Goal: Information Seeking & Learning: Compare options

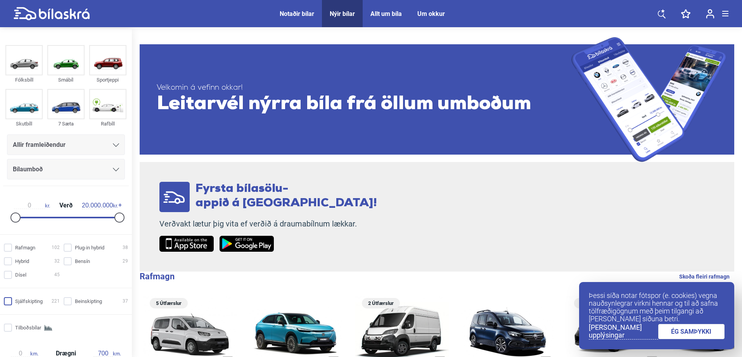
click at [10, 299] on input "Sjálfskipting 221" at bounding box center [33, 301] width 56 height 8
checkbox input "true"
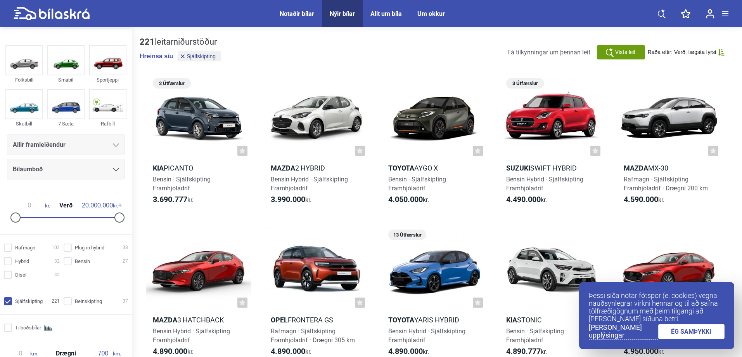
click at [678, 330] on link "ÉG SAMÞYKKI" at bounding box center [692, 331] width 67 height 15
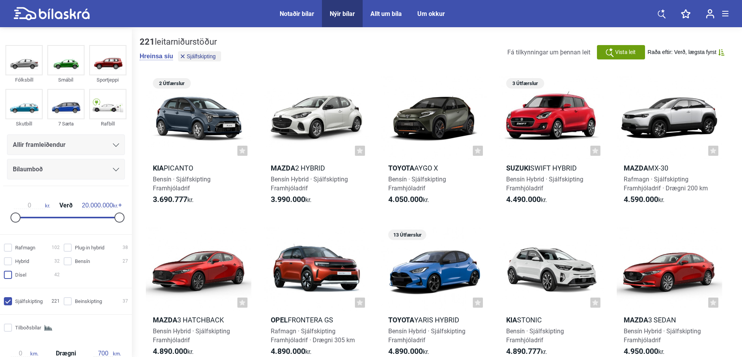
click at [10, 277] on input "Dísel 42" at bounding box center [33, 275] width 56 height 8
checkbox input "true"
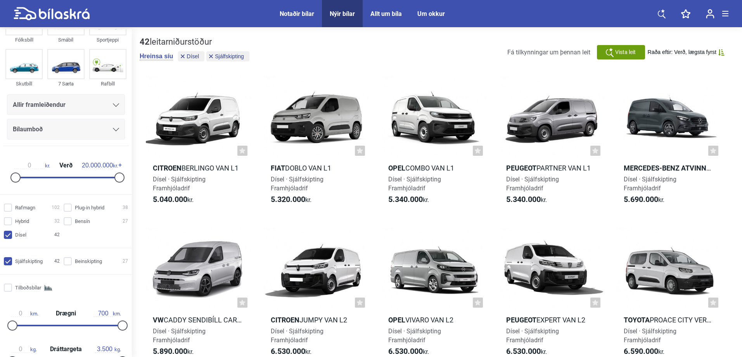
scroll to position [38, 0]
click at [65, 222] on input "Bensín 27" at bounding box center [97, 223] width 64 height 8
checkbox input "true"
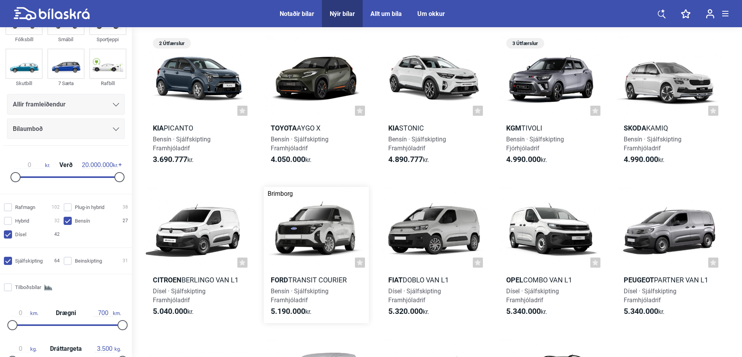
scroll to position [155, 0]
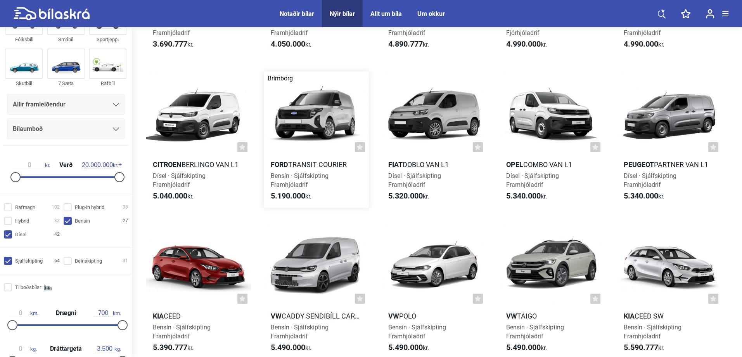
click at [288, 117] on div at bounding box center [317, 113] width 106 height 84
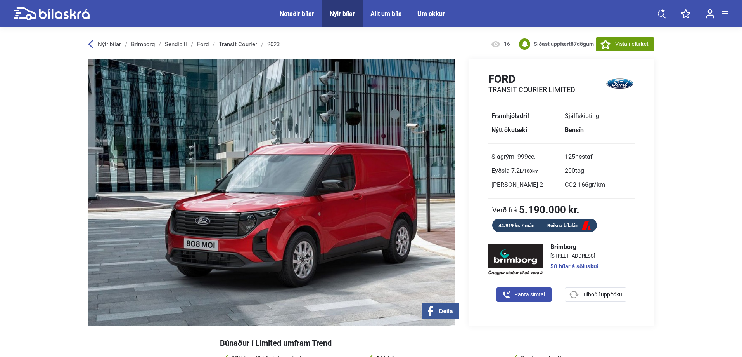
drag, startPoint x: 293, startPoint y: 163, endPoint x: 169, endPoint y: 186, distance: 125.5
click at [169, 186] on img at bounding box center [272, 192] width 368 height 266
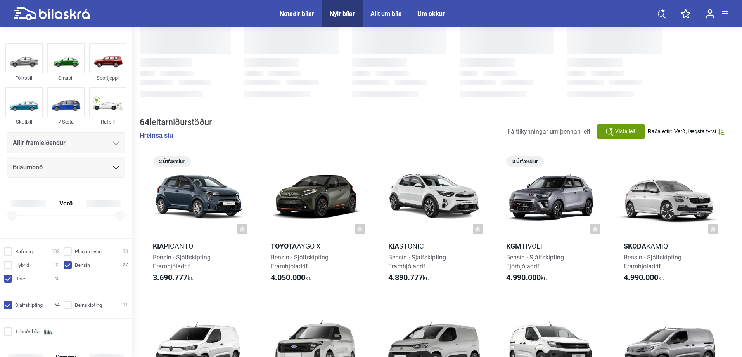
checkbox input "true"
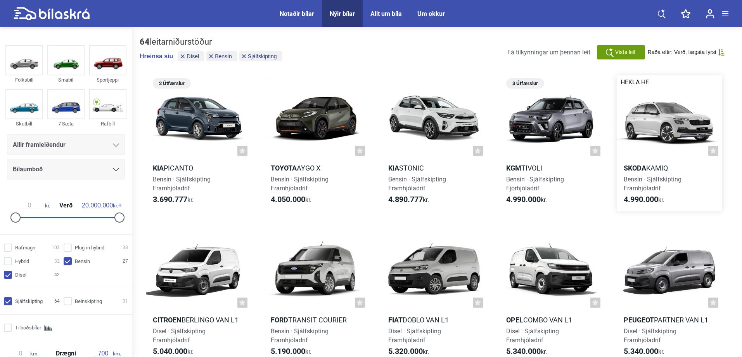
click at [675, 122] on div at bounding box center [670, 117] width 106 height 84
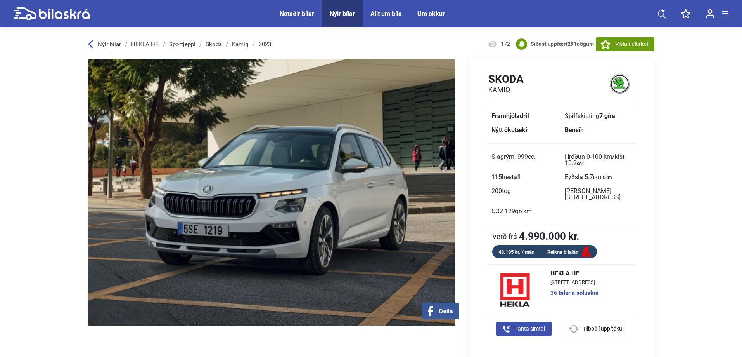
drag, startPoint x: 162, startPoint y: 223, endPoint x: 102, endPoint y: 220, distance: 60.2
click at [108, 223] on img at bounding box center [272, 192] width 368 height 266
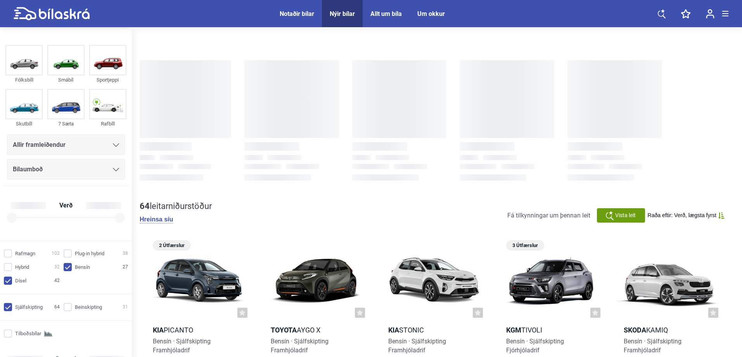
checkbox input "true"
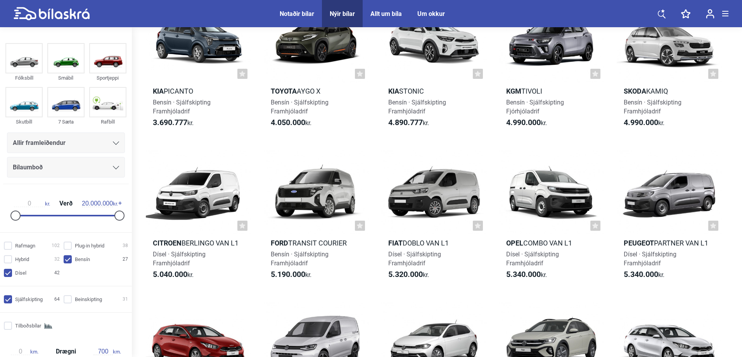
scroll to position [78, 0]
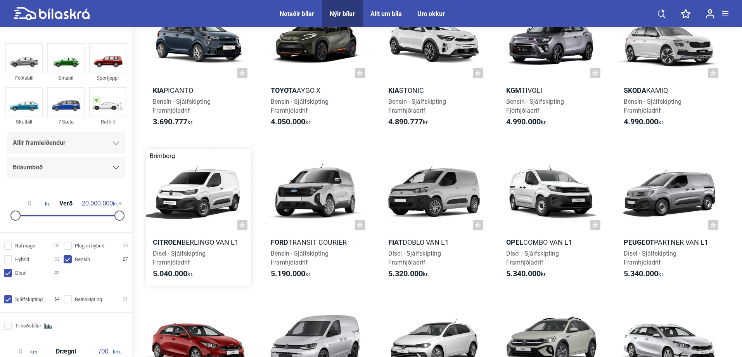
click at [212, 185] on div at bounding box center [199, 191] width 106 height 84
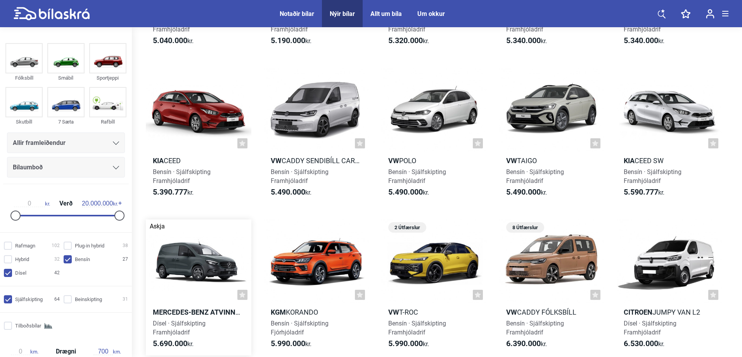
click at [196, 265] on div at bounding box center [199, 261] width 106 height 84
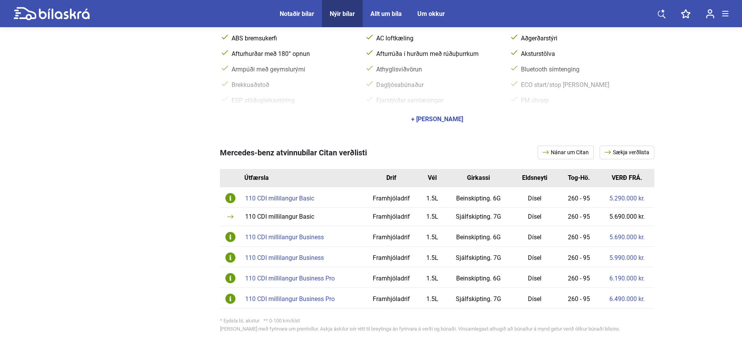
scroll to position [427, 0]
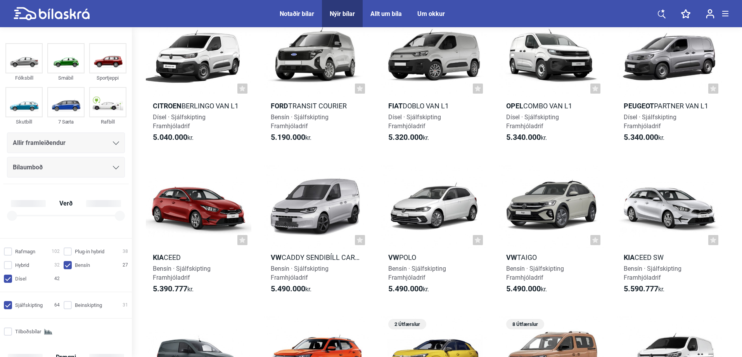
checkbox input "true"
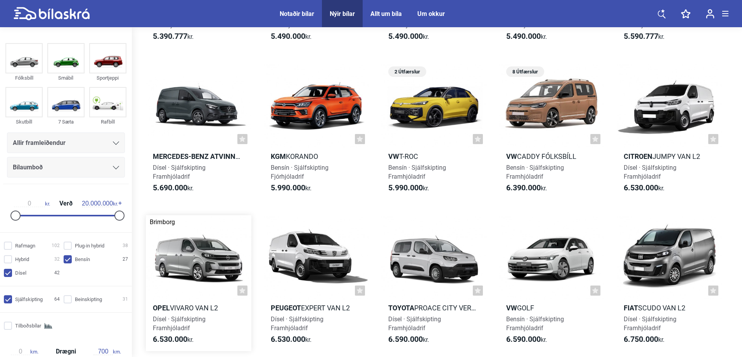
scroll to position [466, 0]
click at [569, 107] on div at bounding box center [552, 106] width 106 height 84
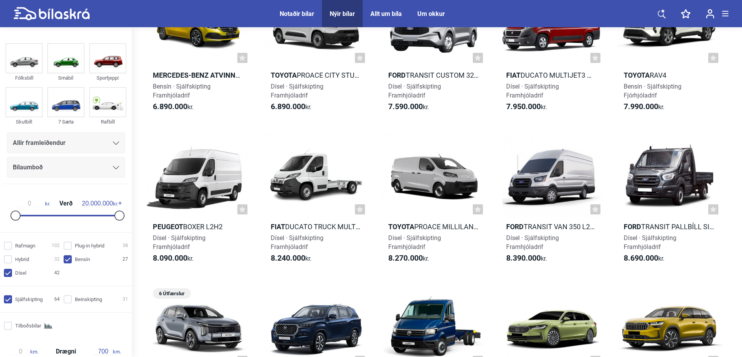
scroll to position [854, 0]
